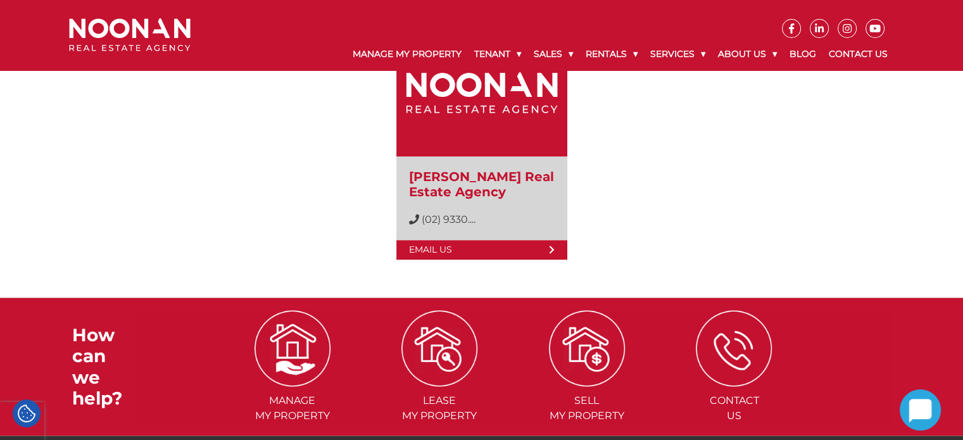
scroll to position [2077, 0]
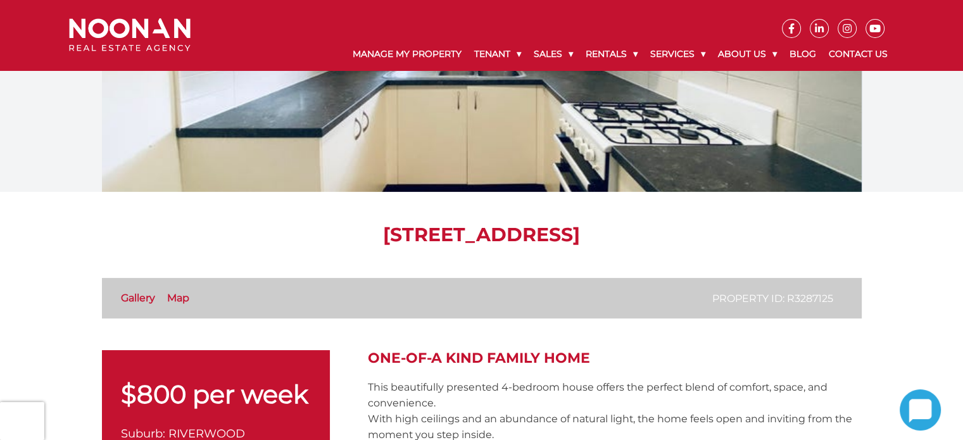
scroll to position [157, 0]
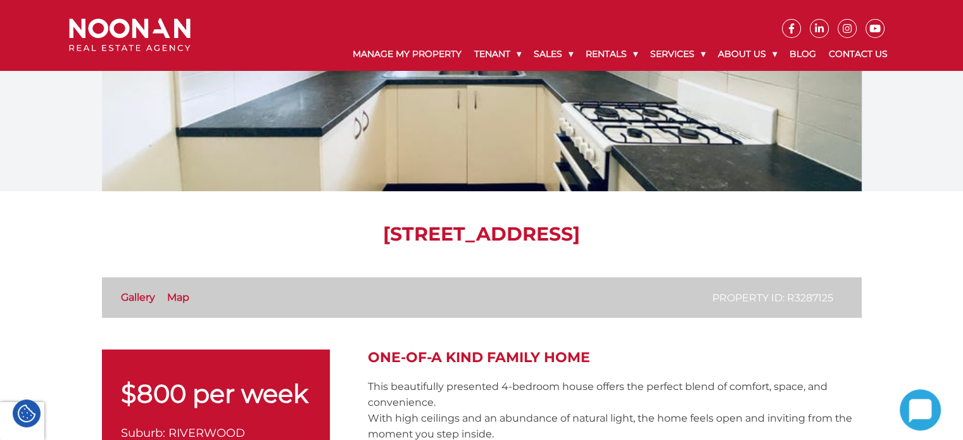
drag, startPoint x: 238, startPoint y: 238, endPoint x: 828, endPoint y: 241, distance: 590.3
click at [828, 241] on h1 "[STREET_ADDRESS]" at bounding box center [482, 234] width 760 height 23
copy h1 "[STREET_ADDRESS]"
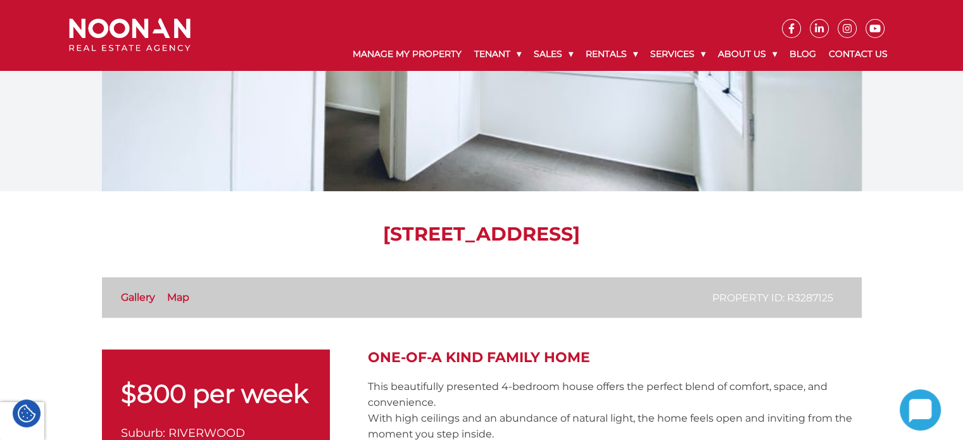
scroll to position [0, 0]
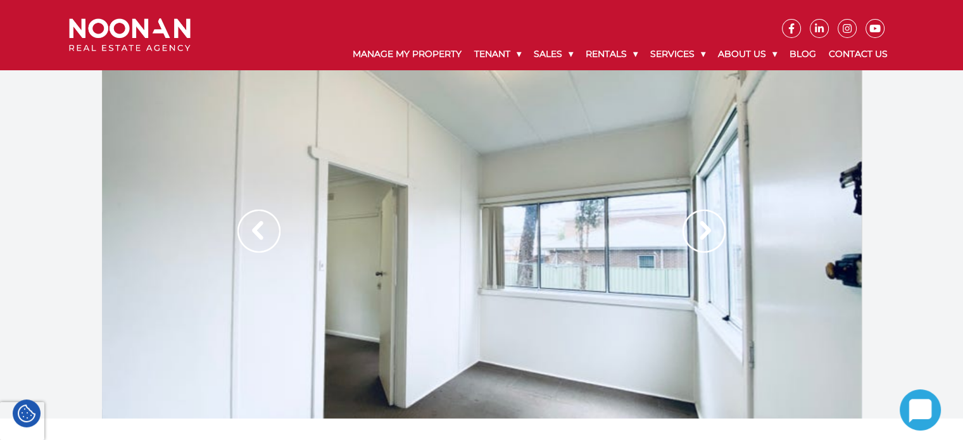
click at [687, 211] on img at bounding box center [704, 231] width 43 height 43
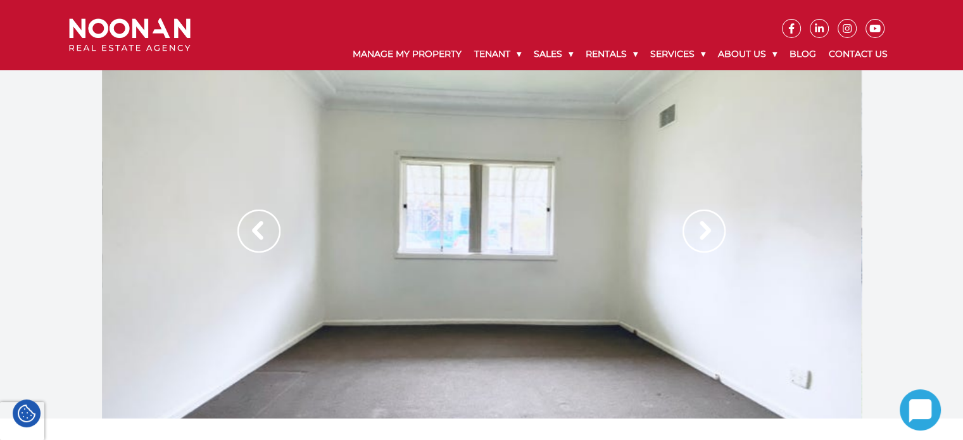
click at [687, 211] on img at bounding box center [704, 231] width 43 height 43
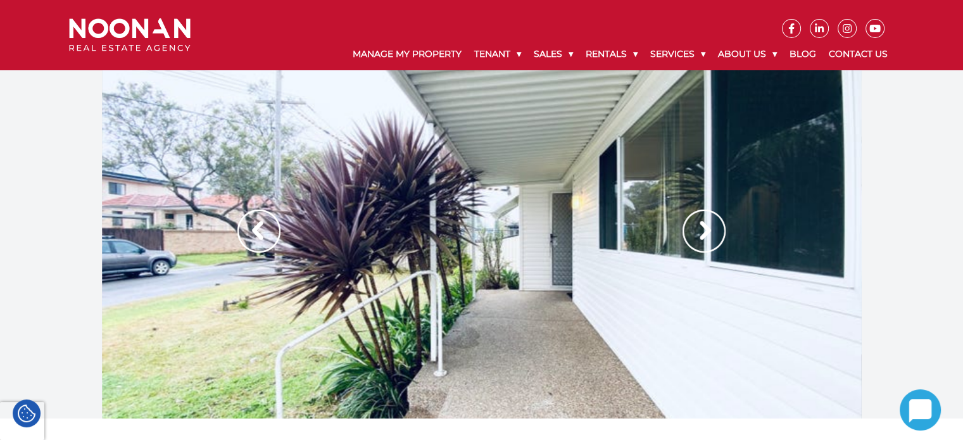
click at [687, 211] on img at bounding box center [704, 231] width 43 height 43
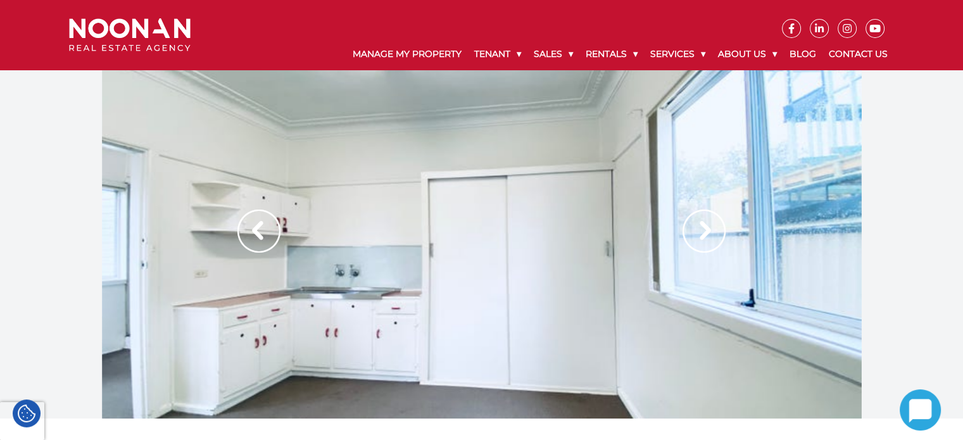
click at [687, 211] on img at bounding box center [704, 231] width 43 height 43
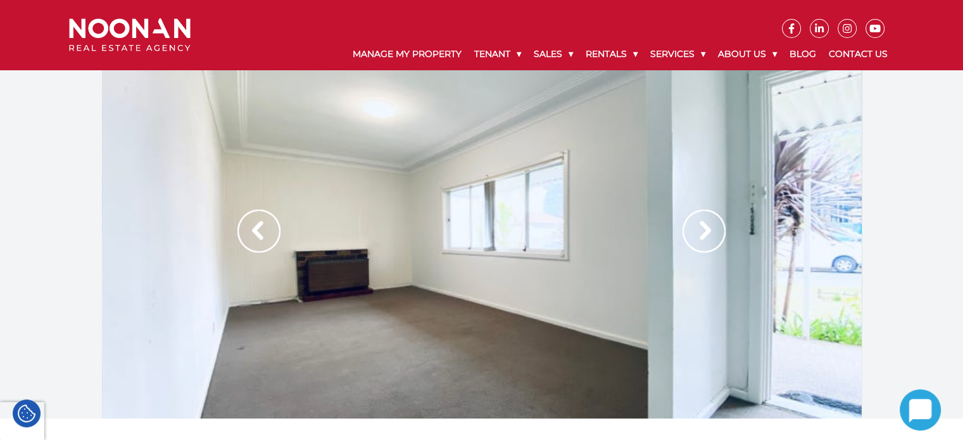
click at [702, 222] on img at bounding box center [704, 231] width 43 height 43
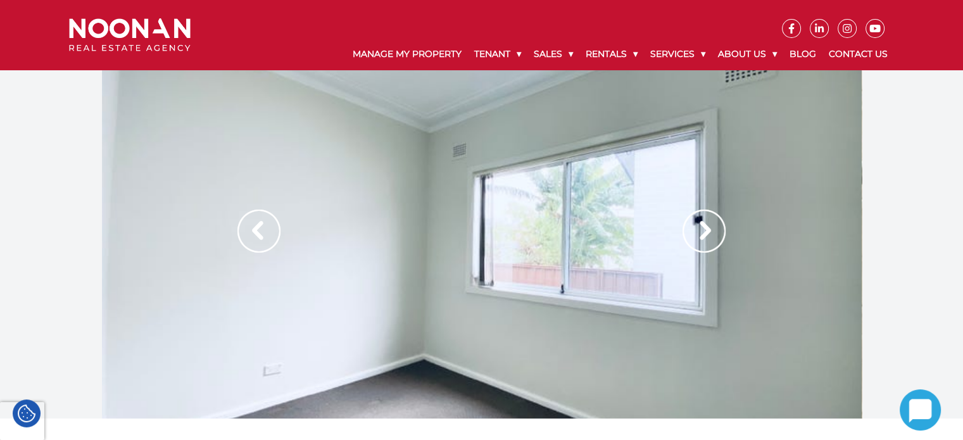
click at [702, 222] on img at bounding box center [704, 231] width 43 height 43
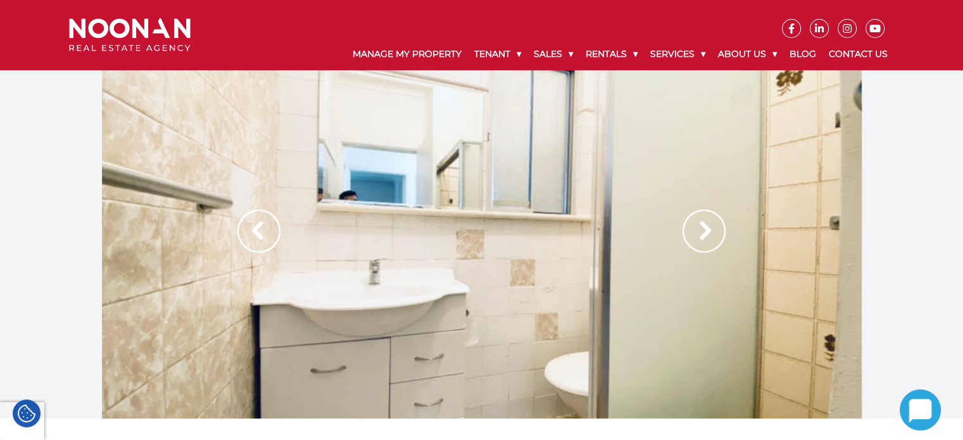
click at [702, 222] on img at bounding box center [704, 231] width 43 height 43
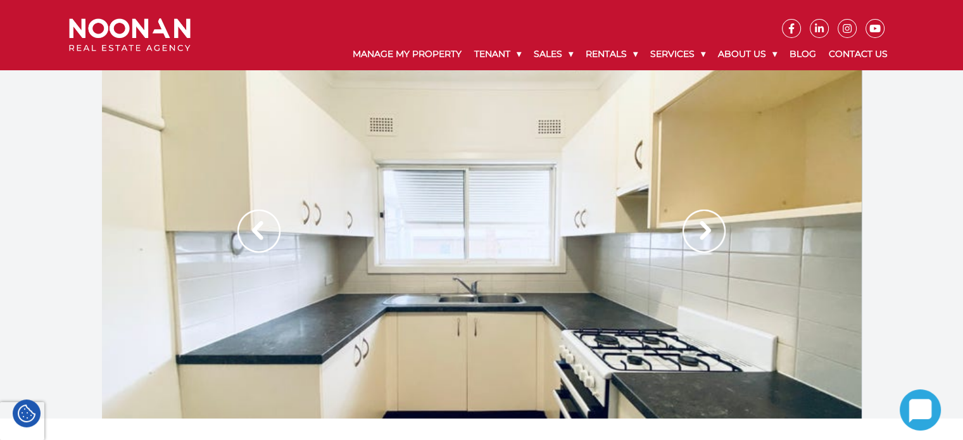
click at [702, 222] on img at bounding box center [704, 231] width 43 height 43
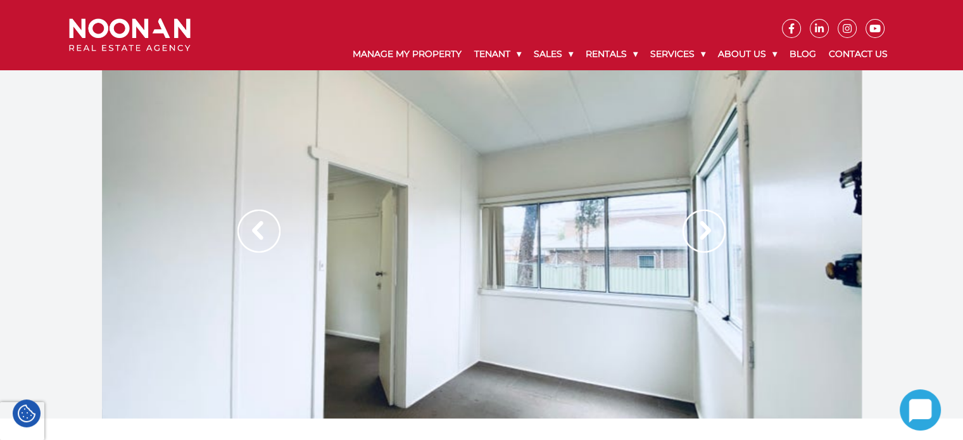
click at [702, 222] on img at bounding box center [704, 231] width 43 height 43
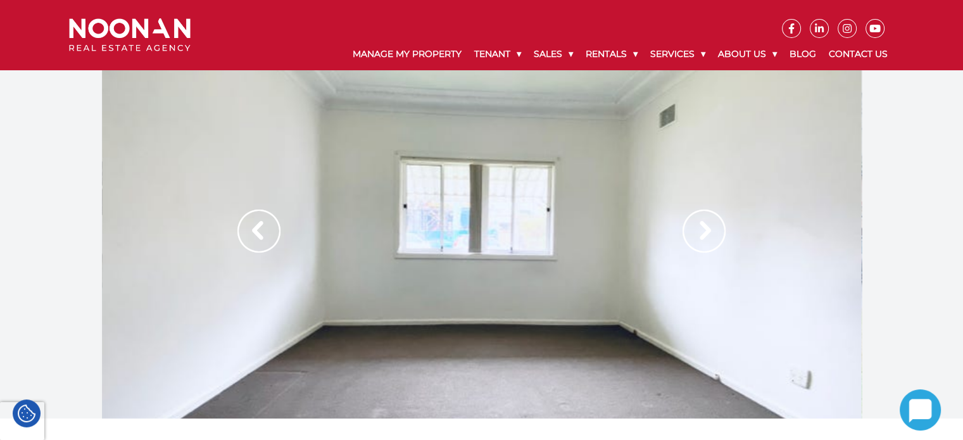
click at [702, 222] on img at bounding box center [704, 231] width 43 height 43
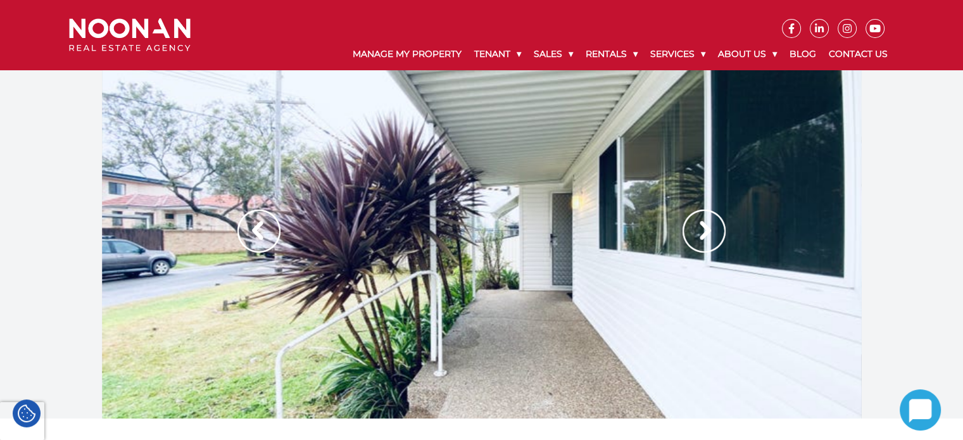
click at [702, 222] on img at bounding box center [704, 231] width 43 height 43
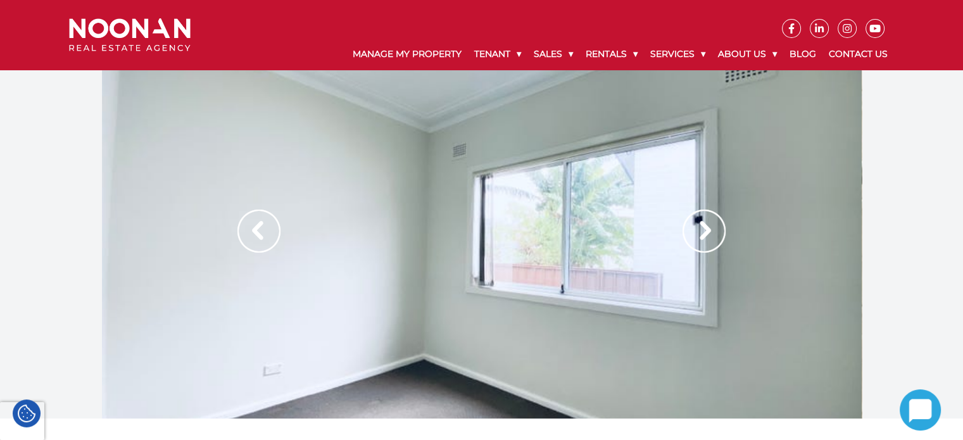
click at [714, 228] on img at bounding box center [704, 231] width 43 height 43
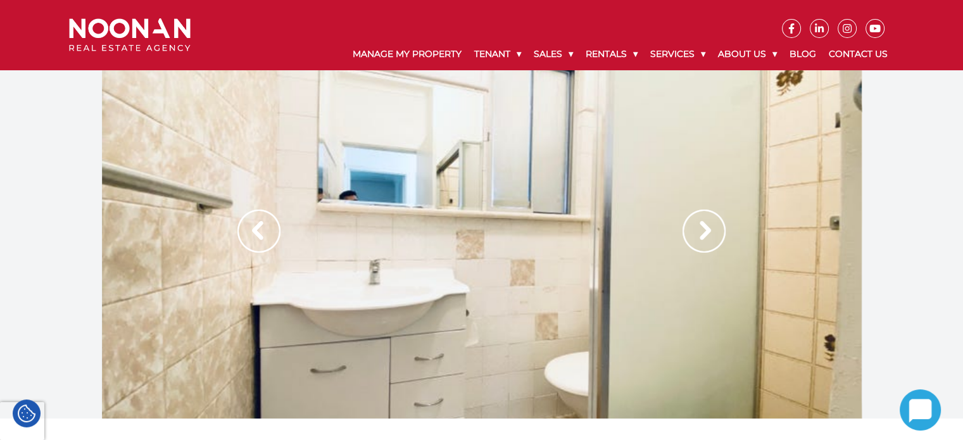
click at [714, 228] on img at bounding box center [704, 231] width 43 height 43
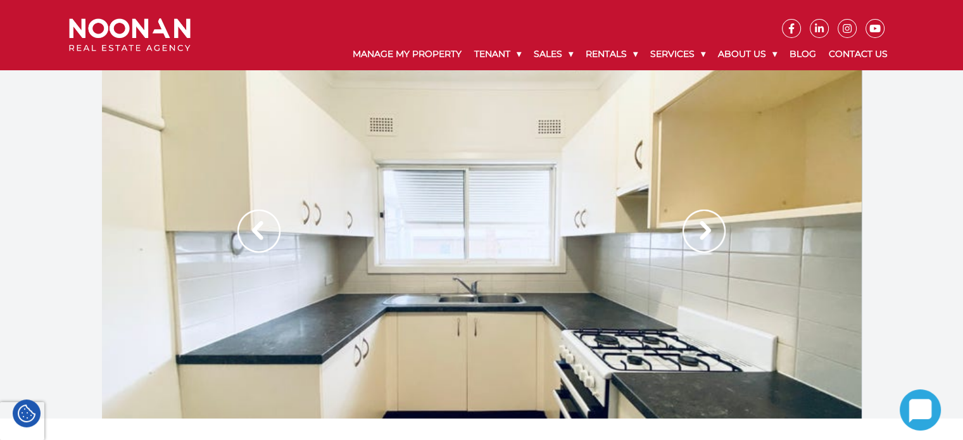
click at [714, 228] on img at bounding box center [704, 231] width 43 height 43
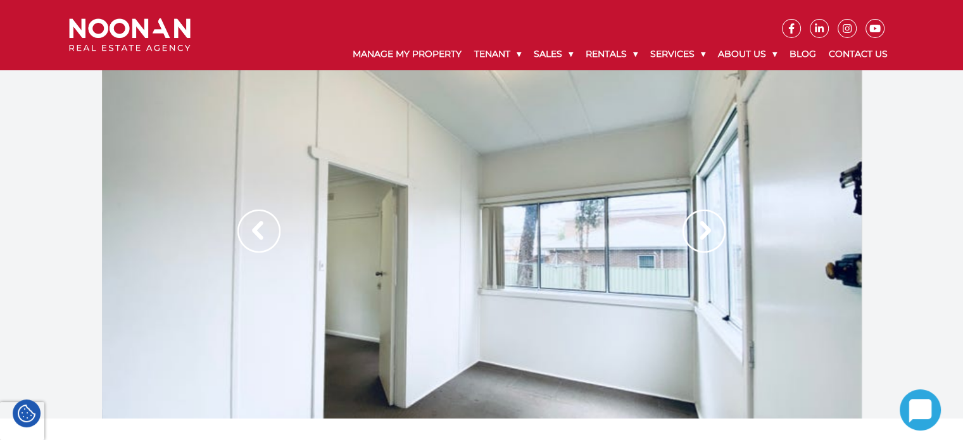
click at [714, 228] on img at bounding box center [704, 231] width 43 height 43
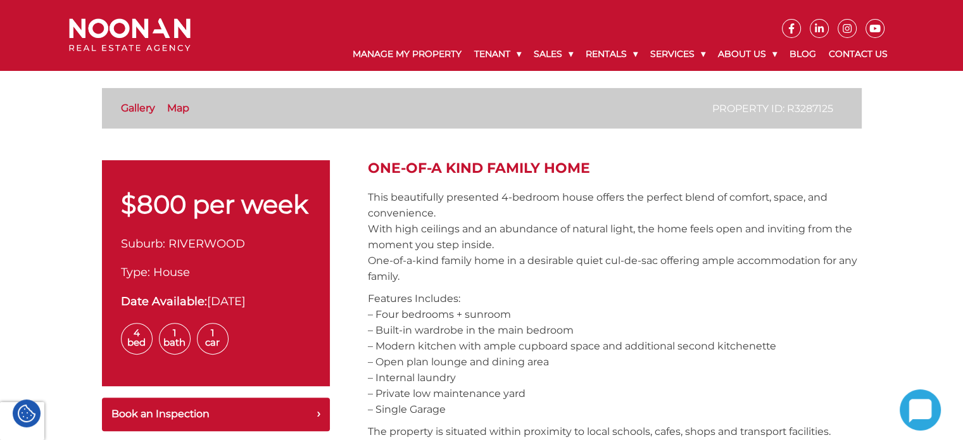
scroll to position [346, 0]
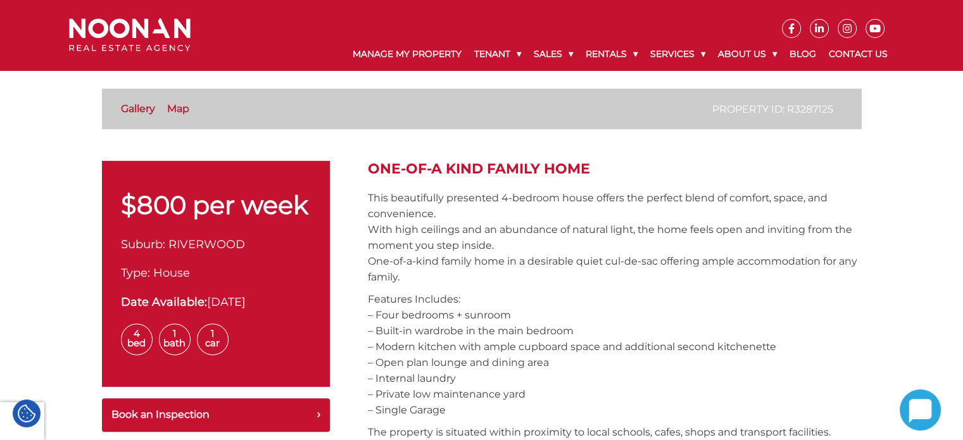
drag, startPoint x: 369, startPoint y: 313, endPoint x: 540, endPoint y: 405, distance: 193.5
click at [540, 405] on p "Features Includes: – Four bedrooms + sunroom – Built-in wardrobe in the main be…" at bounding box center [615, 354] width 494 height 127
drag, startPoint x: 367, startPoint y: 313, endPoint x: 453, endPoint y: 407, distance: 128.2
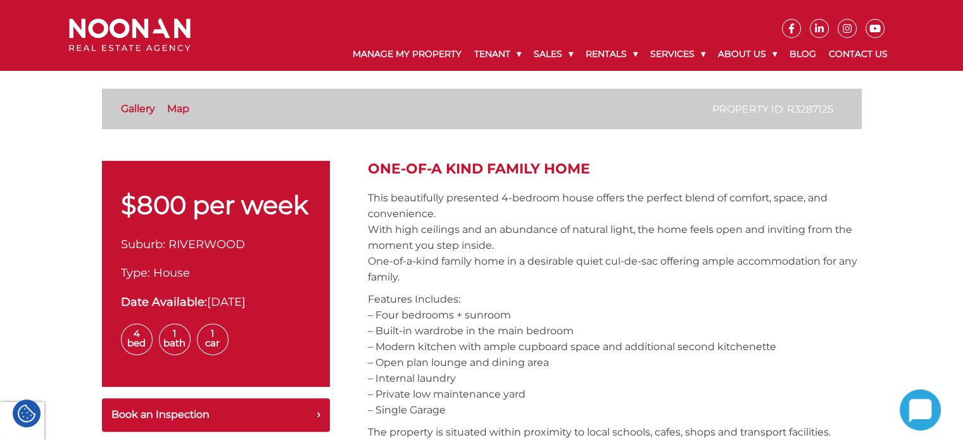
click at [453, 407] on p "Features Includes: – Four bedrooms + sunroom – Built-in wardrobe in the main be…" at bounding box center [615, 354] width 494 height 127
drag, startPoint x: 453, startPoint y: 407, endPoint x: 355, endPoint y: 315, distance: 135.3
click at [495, 234] on p "This beautifully presented 4-bedroom house offers the perfect blend of comfort,…" at bounding box center [615, 237] width 494 height 95
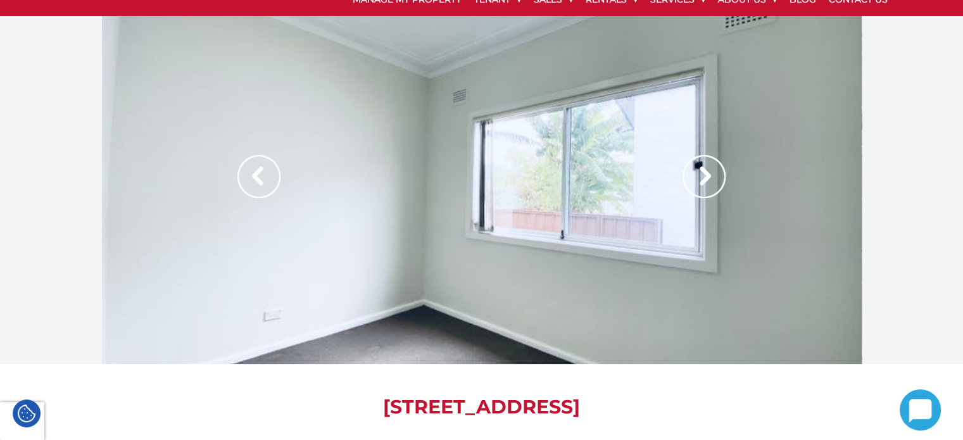
scroll to position [0, 0]
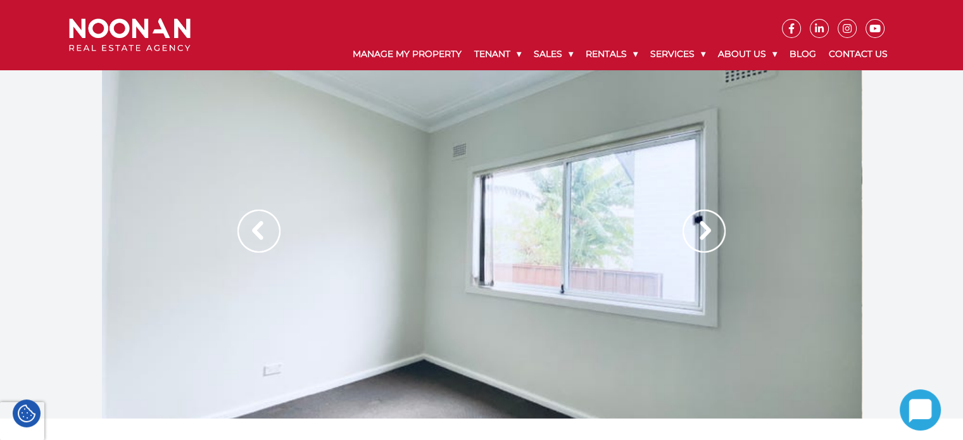
click at [530, 214] on div at bounding box center [482, 244] width 760 height 348
